Goal: Register for event/course

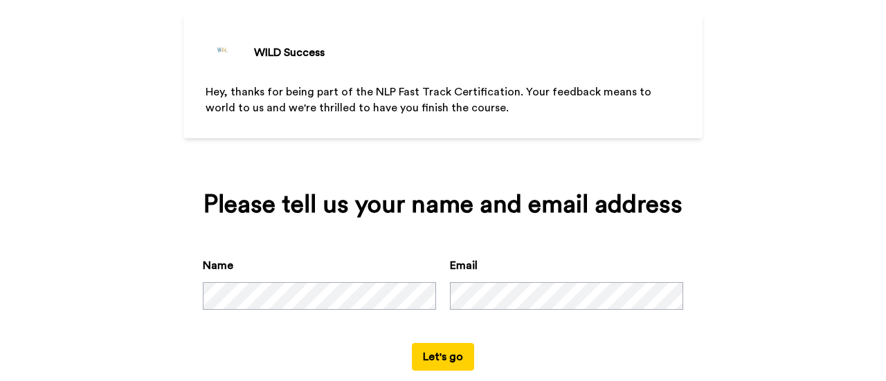
scroll to position [102, 0]
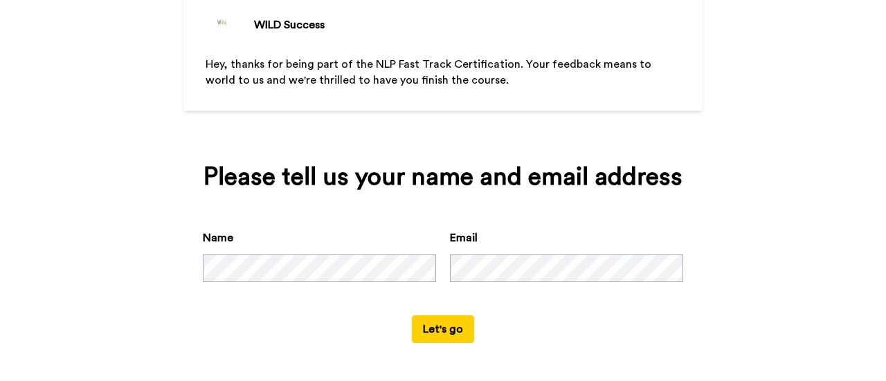
click at [440, 329] on button "Let's go" at bounding box center [443, 329] width 62 height 28
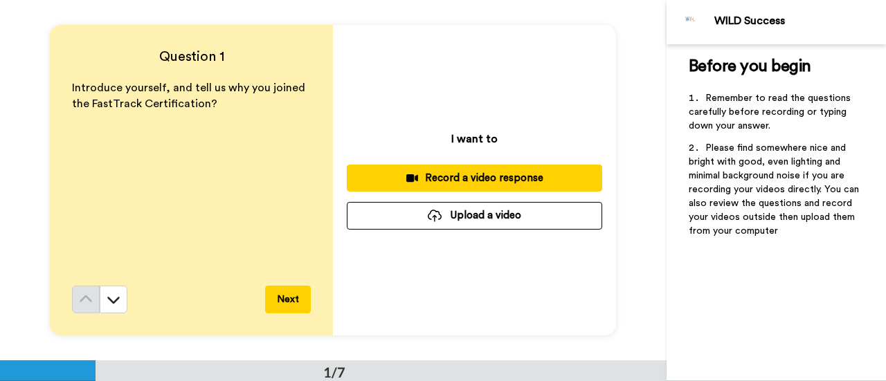
click at [285, 298] on button "Next" at bounding box center [288, 300] width 46 height 28
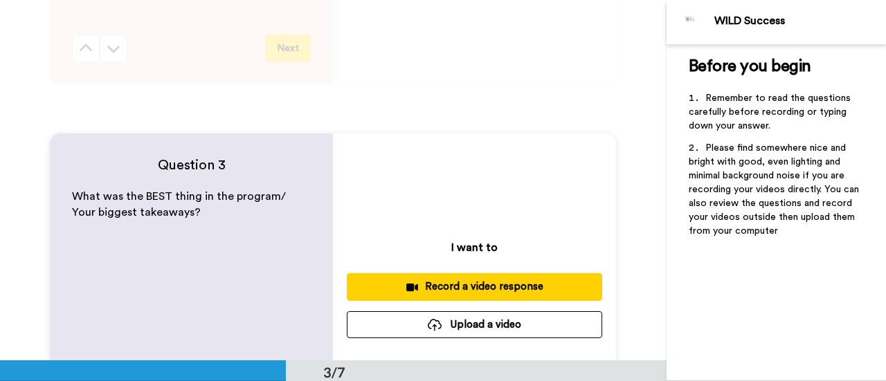
scroll to position [613, 0]
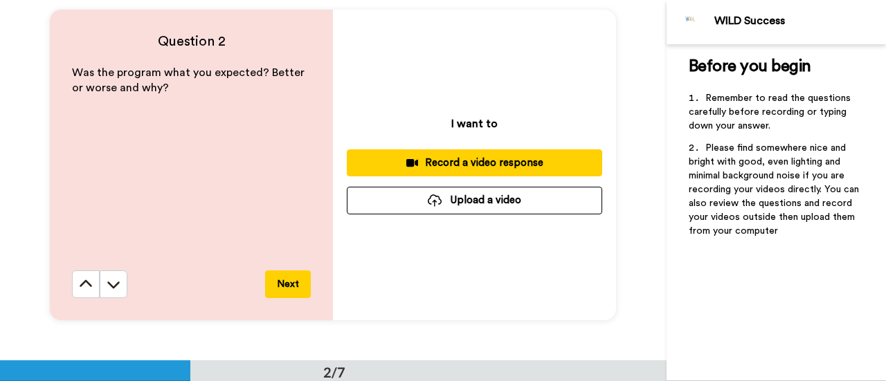
click at [288, 284] on button "Next" at bounding box center [288, 285] width 46 height 28
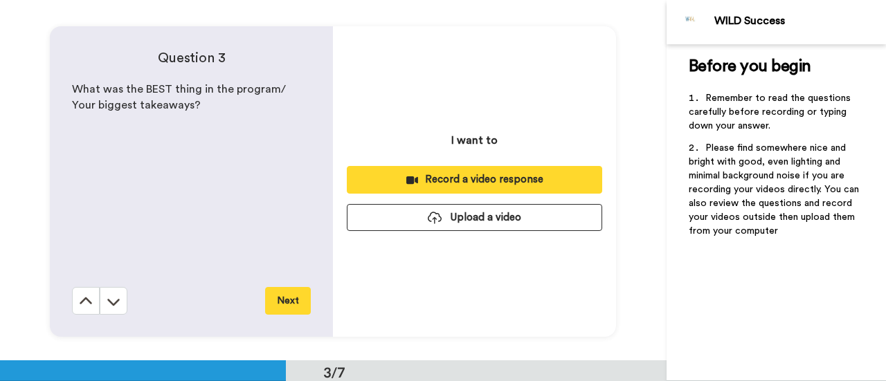
scroll to position [722, 0]
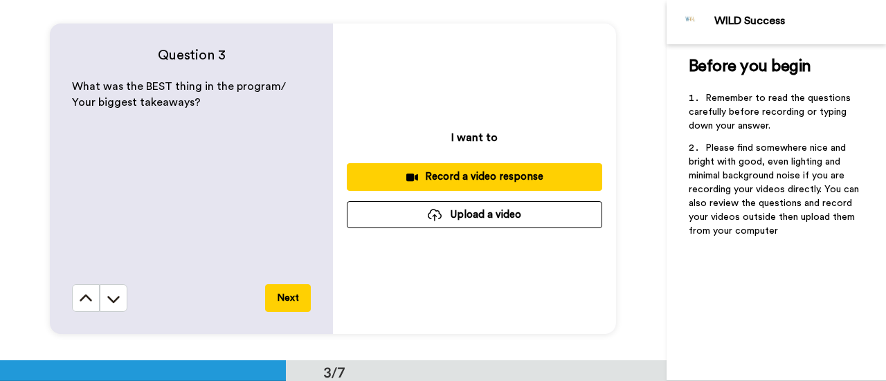
click at [285, 297] on button "Next" at bounding box center [288, 298] width 46 height 28
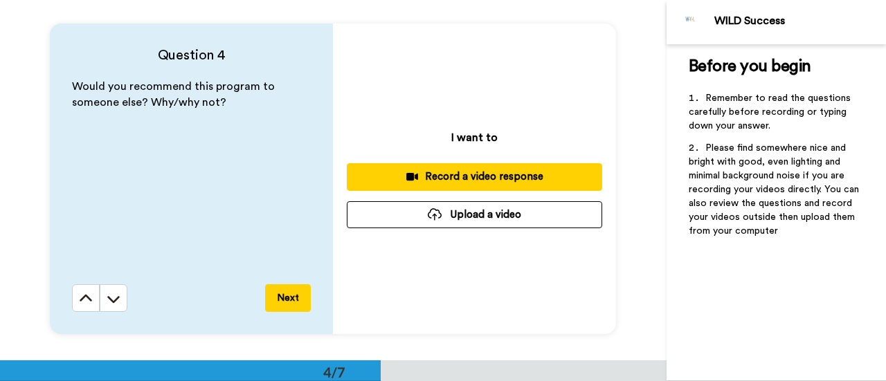
click at [288, 299] on button "Next" at bounding box center [288, 298] width 46 height 28
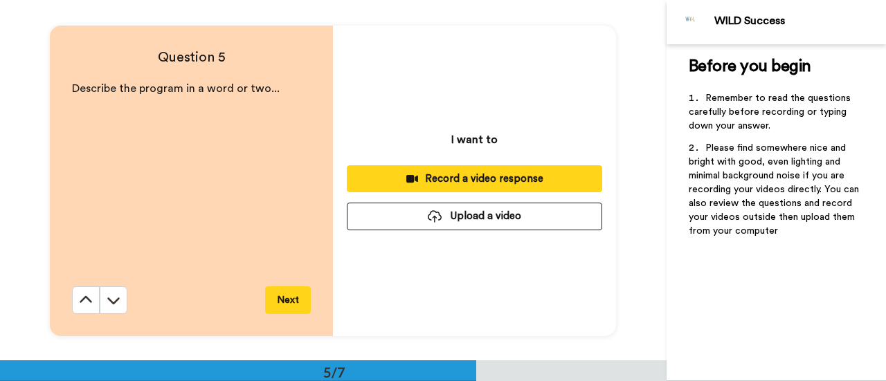
scroll to position [1442, 0]
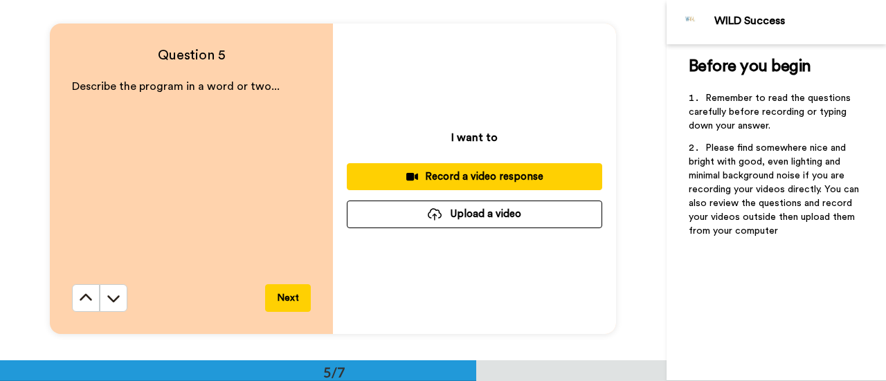
click at [289, 304] on button "Next" at bounding box center [288, 298] width 46 height 28
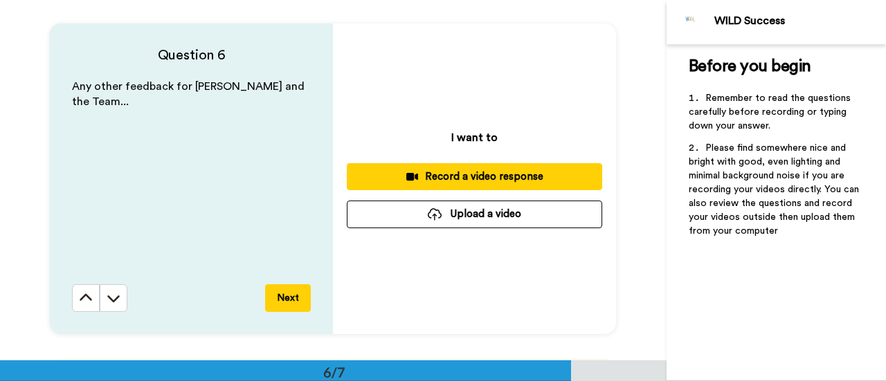
scroll to position [1803, 0]
click at [295, 296] on button "Next" at bounding box center [288, 298] width 46 height 28
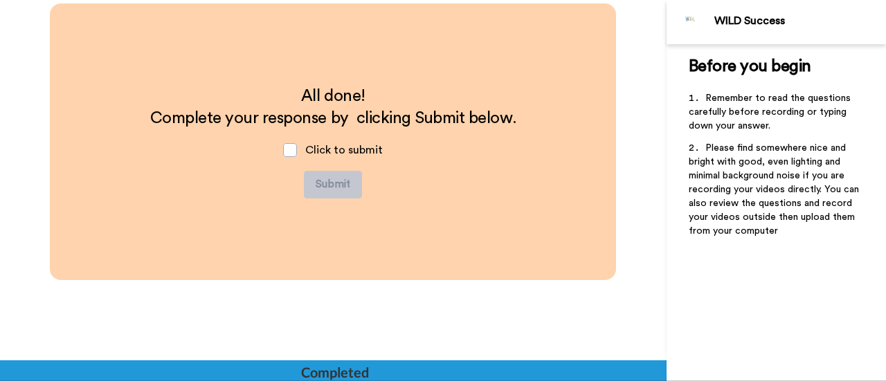
scroll to position [2163, 0]
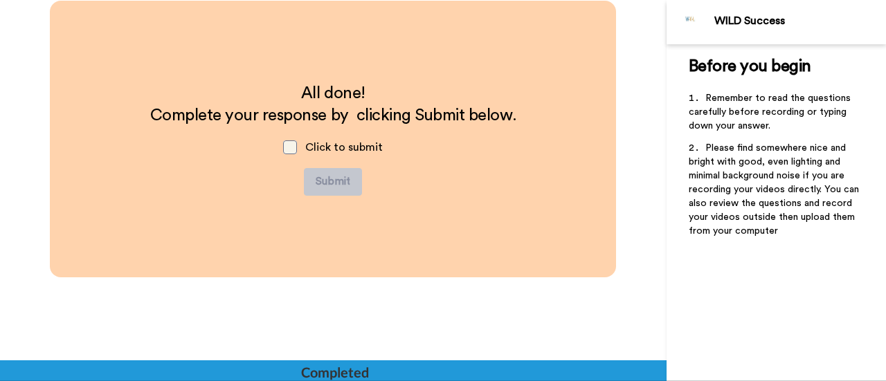
click at [283, 140] on span at bounding box center [290, 147] width 14 height 14
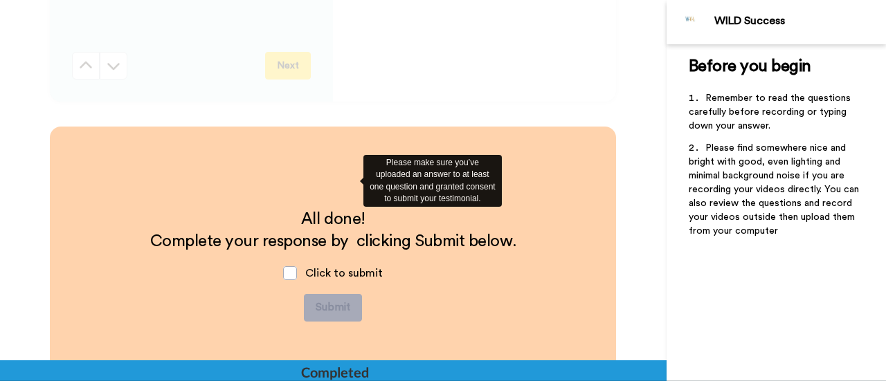
scroll to position [2028, 0]
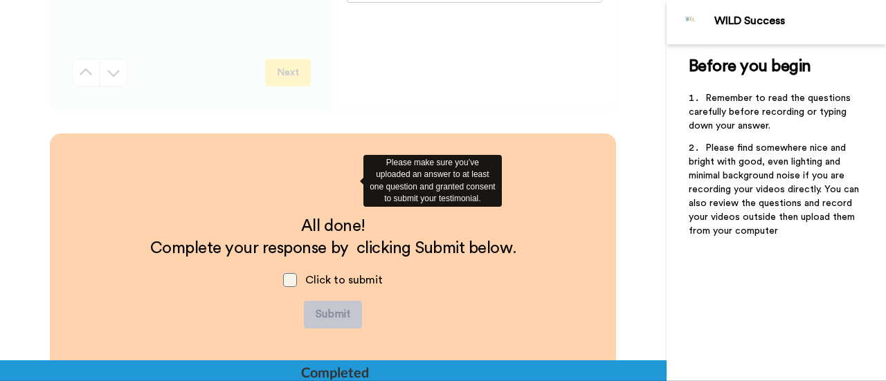
click at [287, 280] on span at bounding box center [290, 280] width 14 height 14
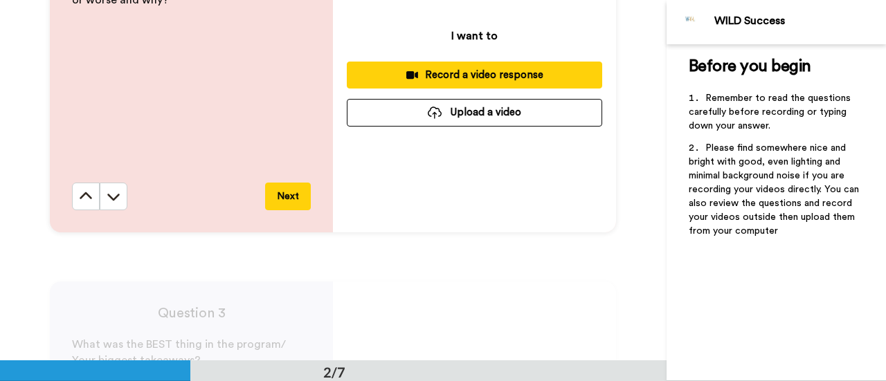
scroll to position [462, 0]
